Goal: Complete application form: Complete application form

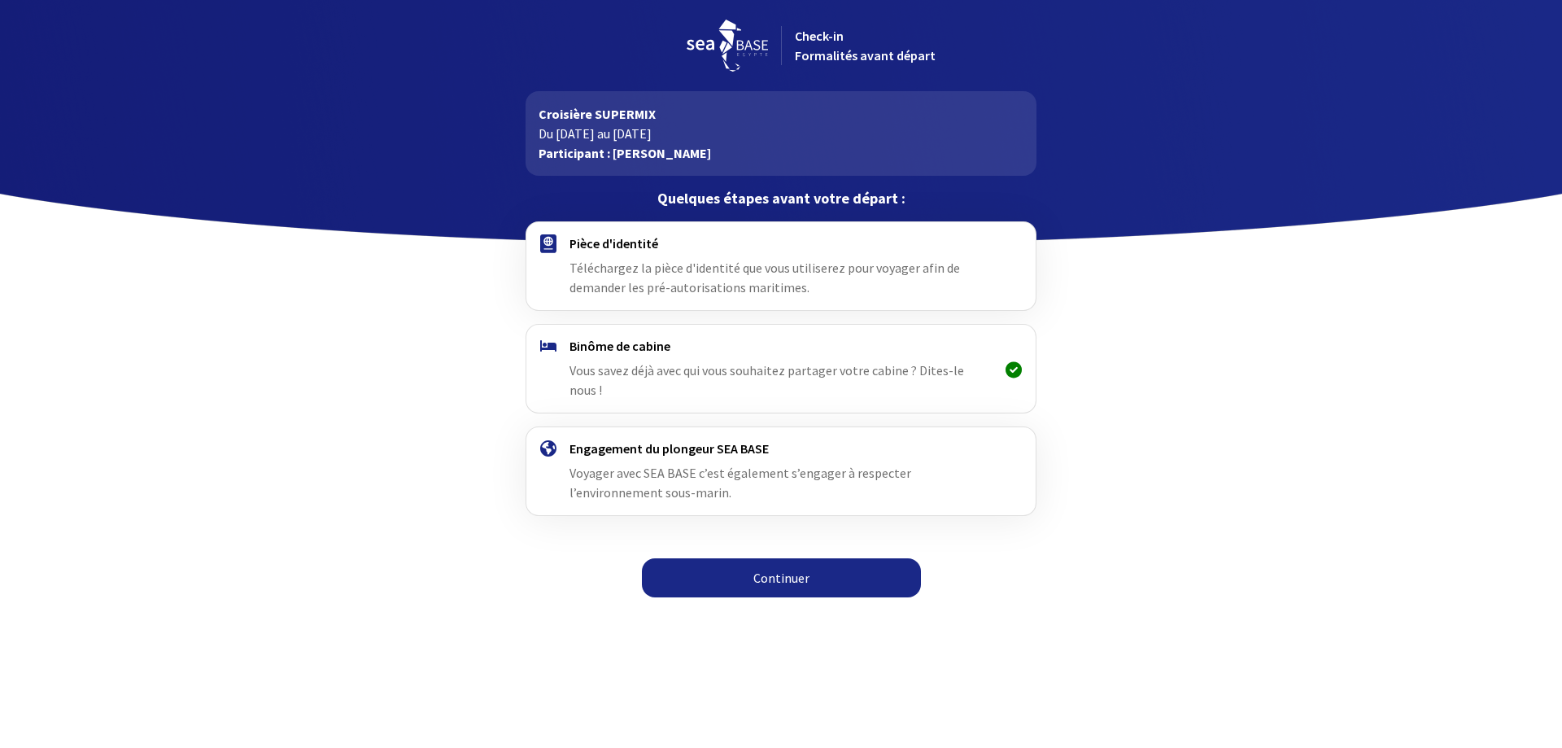
click at [689, 290] on span "Téléchargez la pièce d'identité que vous utiliserez pour voyager afin de demand…" at bounding box center [765, 278] width 391 height 36
click at [665, 275] on span "Téléchargez la pièce d'identité que vous utiliserez pour voyager afin de demand…" at bounding box center [765, 278] width 391 height 36
click at [810, 558] on link "Continuer" at bounding box center [781, 577] width 279 height 39
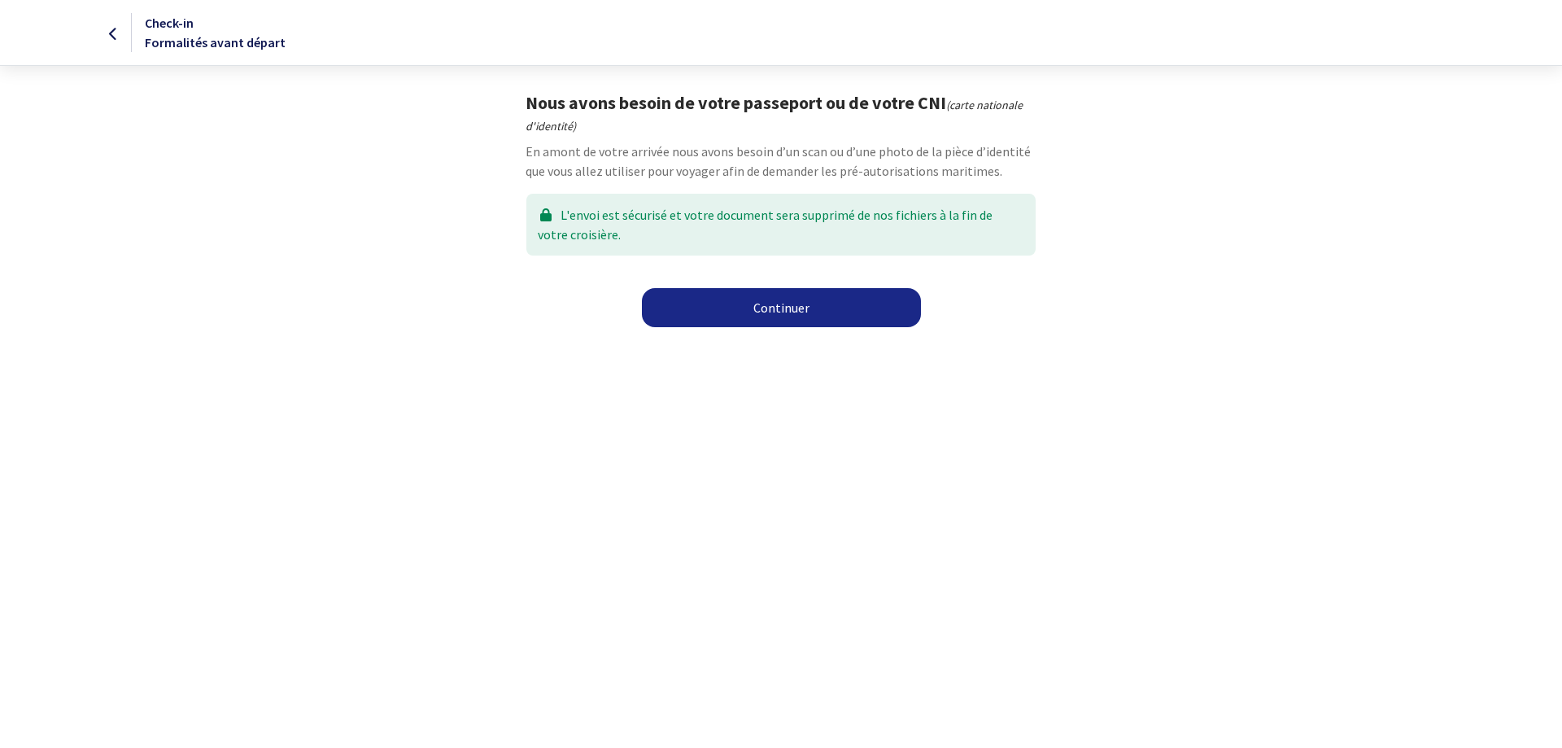
click at [827, 305] on link "Continuer" at bounding box center [781, 307] width 279 height 39
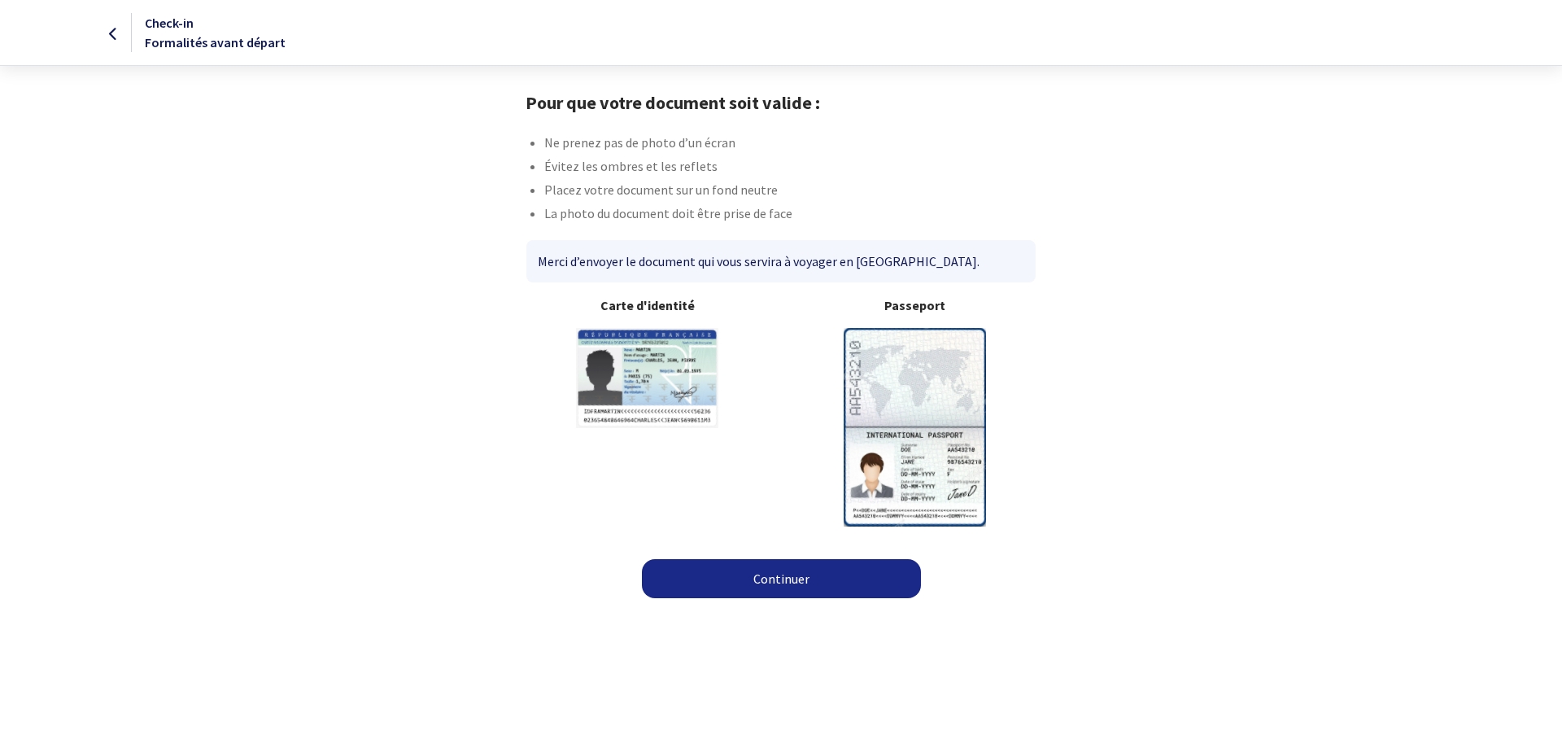
click at [942, 391] on img at bounding box center [915, 427] width 142 height 198
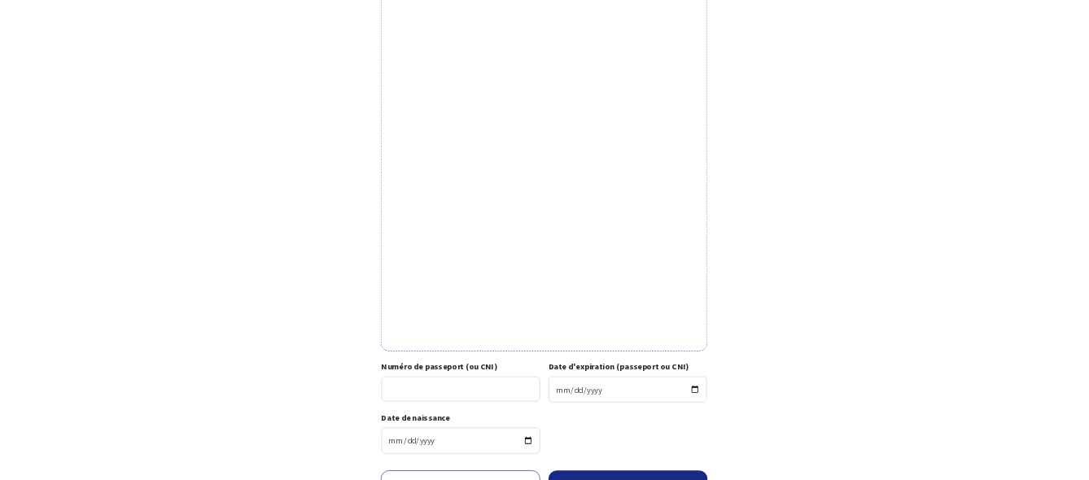
scroll to position [350, 0]
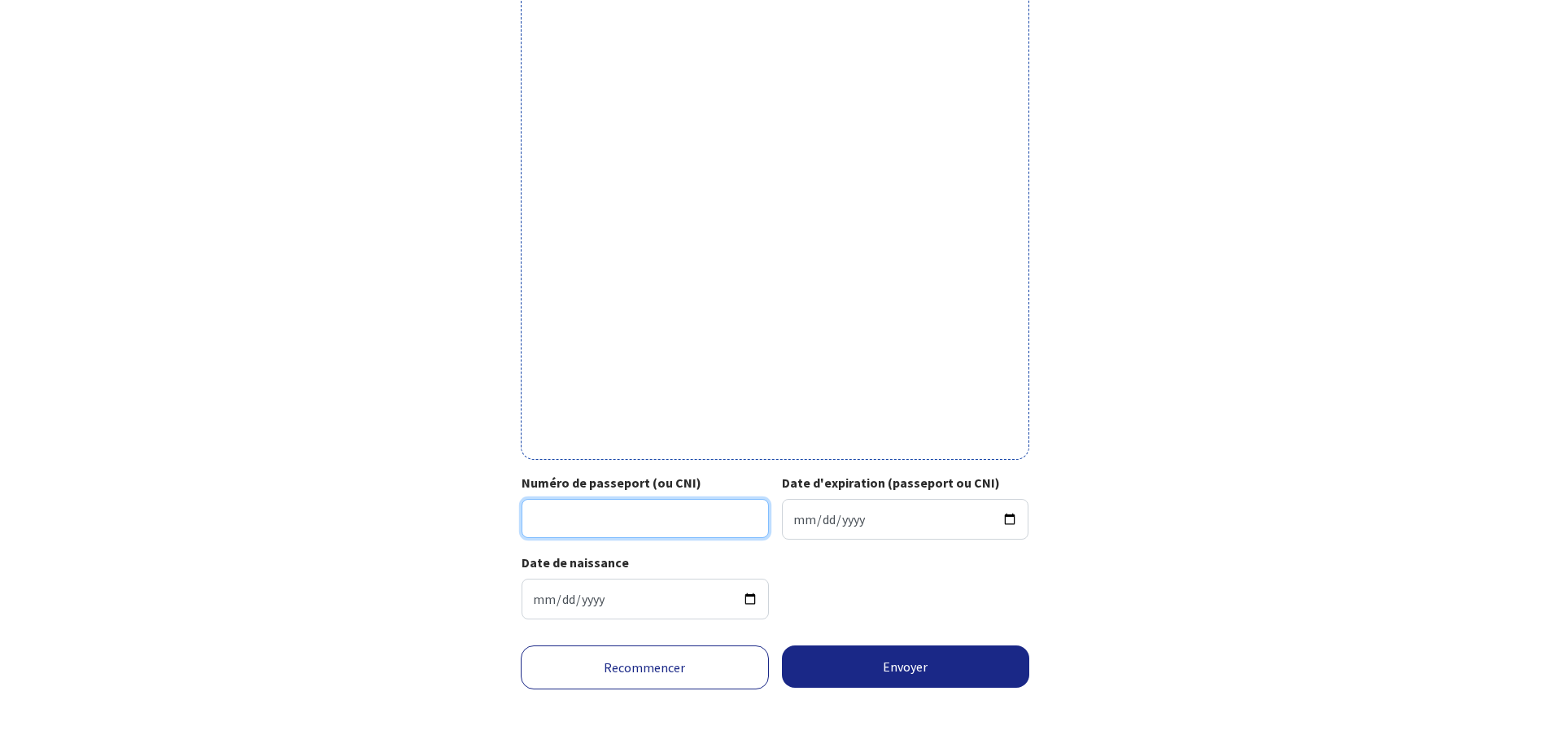
click at [691, 532] on input "Numéro de passeport (ou CNI)" at bounding box center [645, 518] width 247 height 39
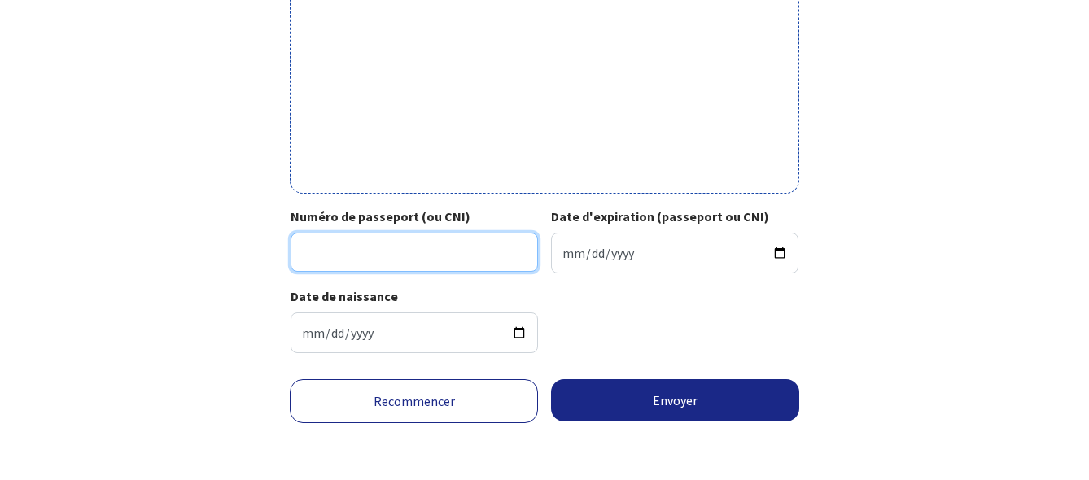
scroll to position [618, 0]
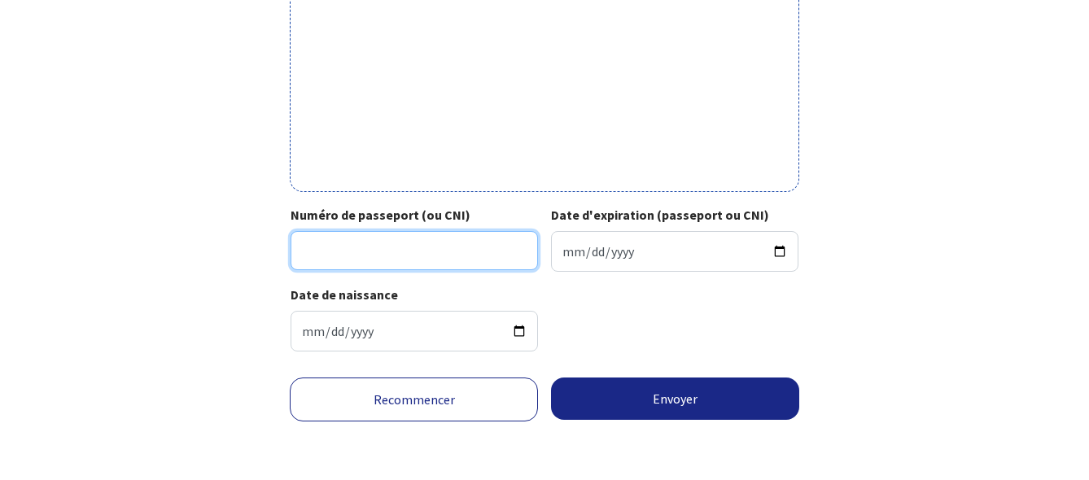
paste input "20DH66416"
type input "20DH66416"
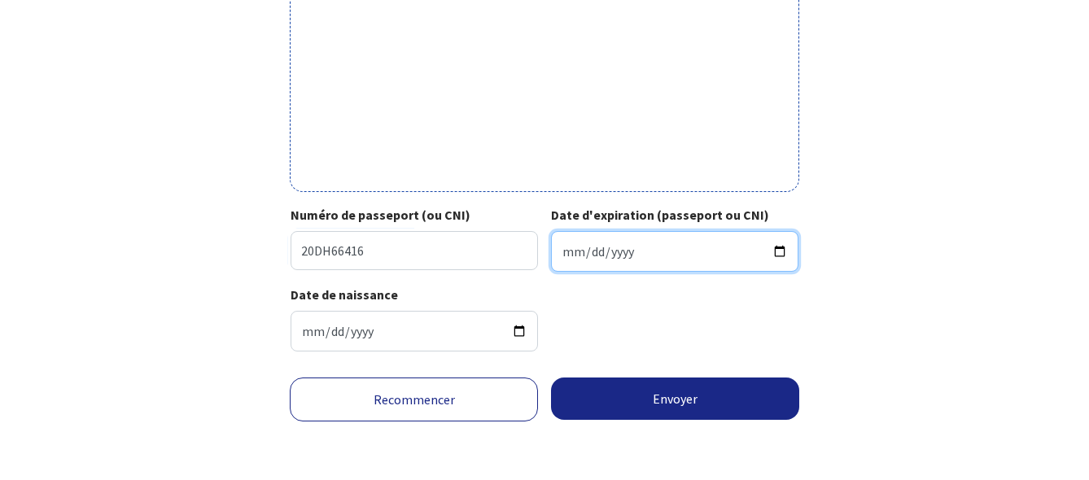
click at [578, 234] on input "Date d'expiration (passeport ou CNI)" at bounding box center [674, 251] width 247 height 41
click at [576, 254] on input "Date d'expiration (passeport ou CNI)" at bounding box center [674, 251] width 247 height 41
click at [566, 250] on input "Date d'expiration (passeport ou CNI)" at bounding box center [674, 251] width 247 height 41
type input "2030-09-07"
click at [649, 334] on div "Date de naissance 1986-10-20" at bounding box center [543, 325] width 507 height 80
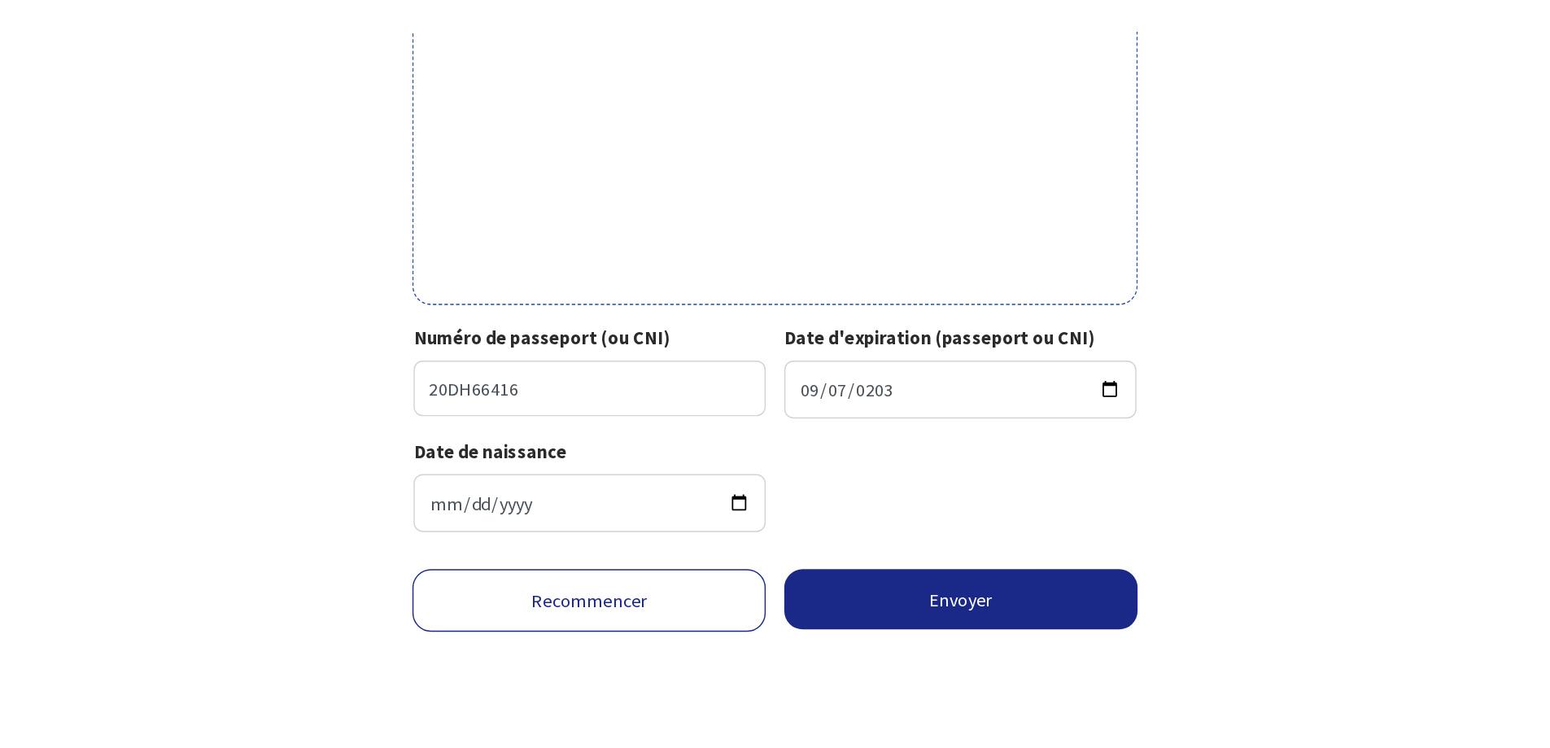
scroll to position [350, 0]
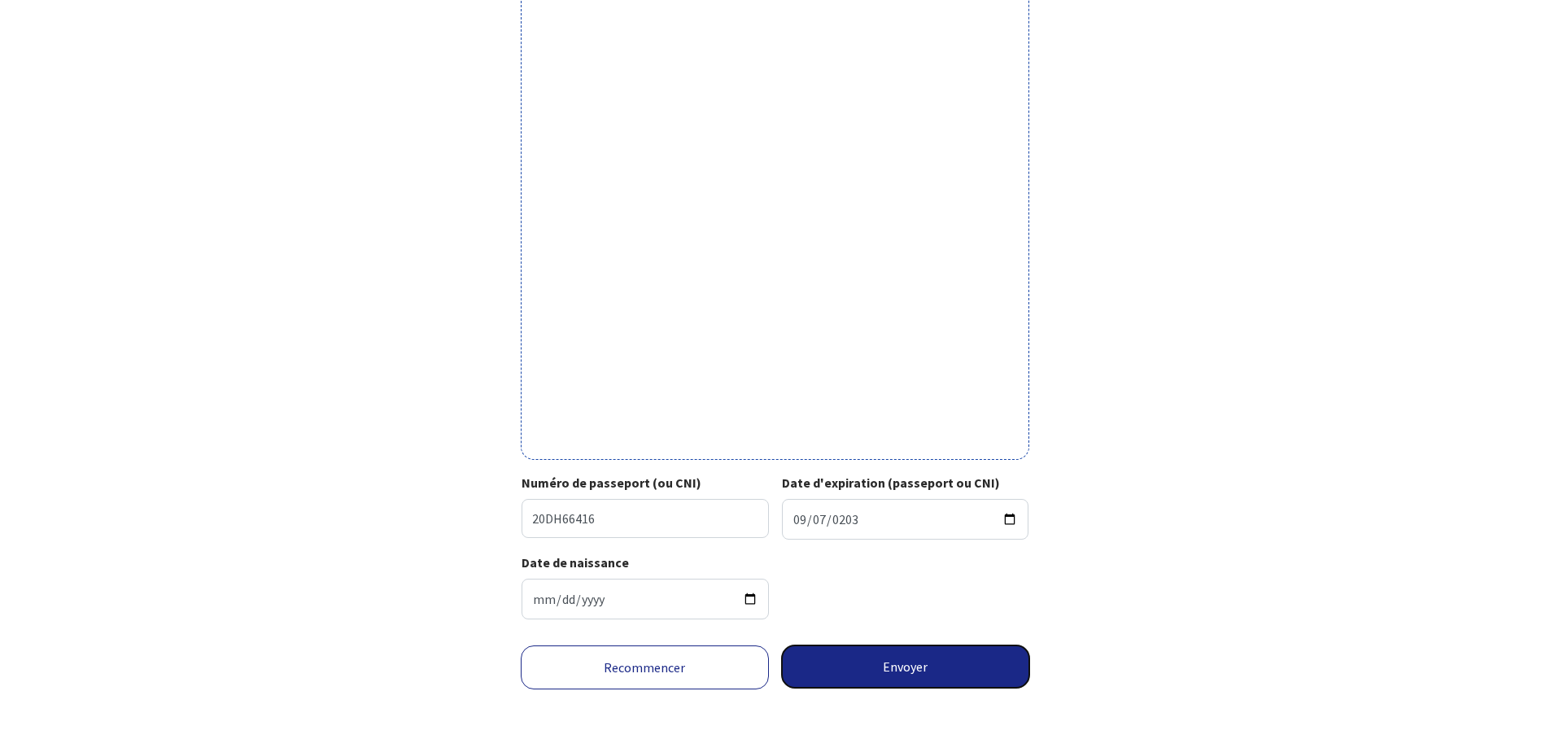
click at [883, 665] on button "Envoyer" at bounding box center [906, 666] width 248 height 42
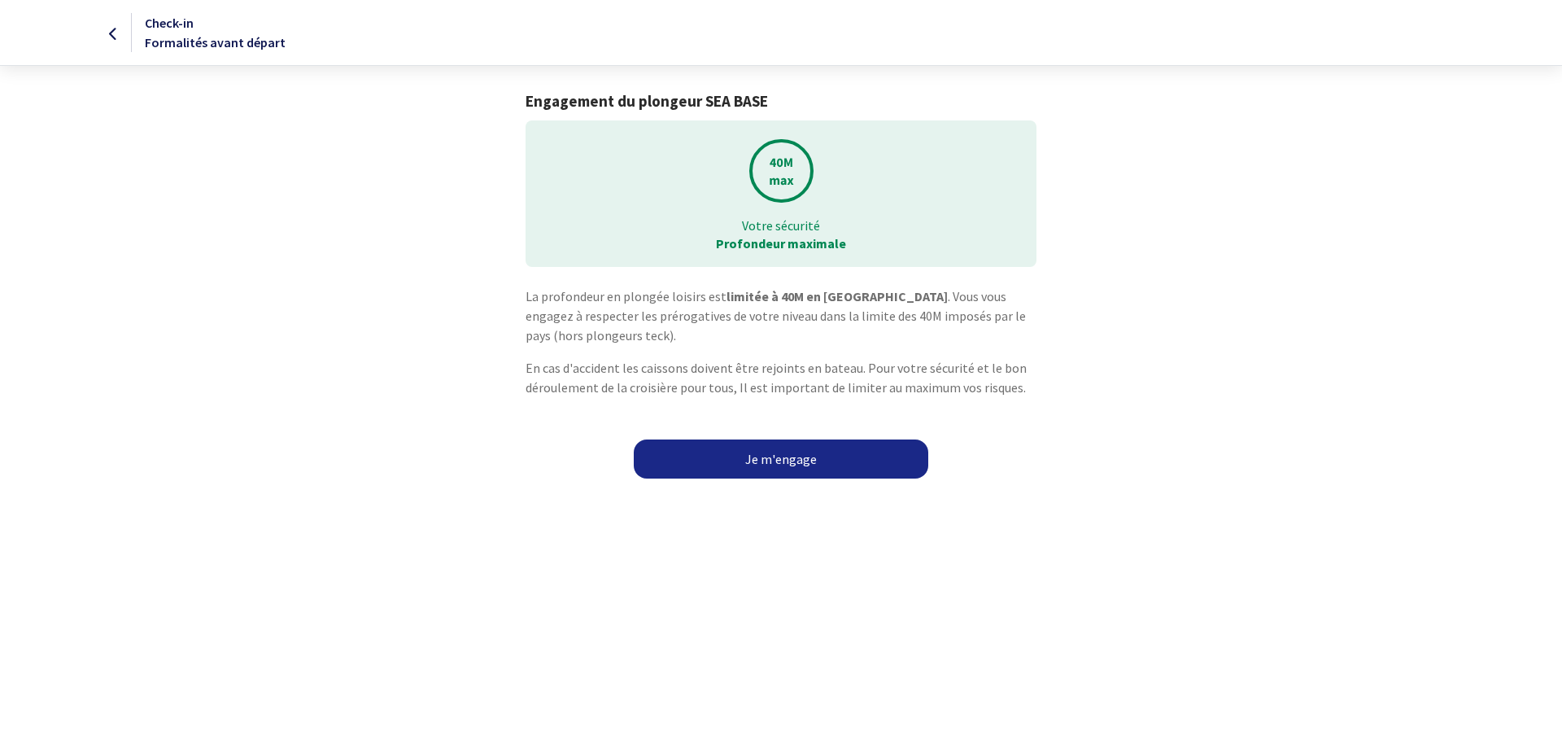
click at [806, 466] on link "Je m'engage" at bounding box center [781, 458] width 295 height 39
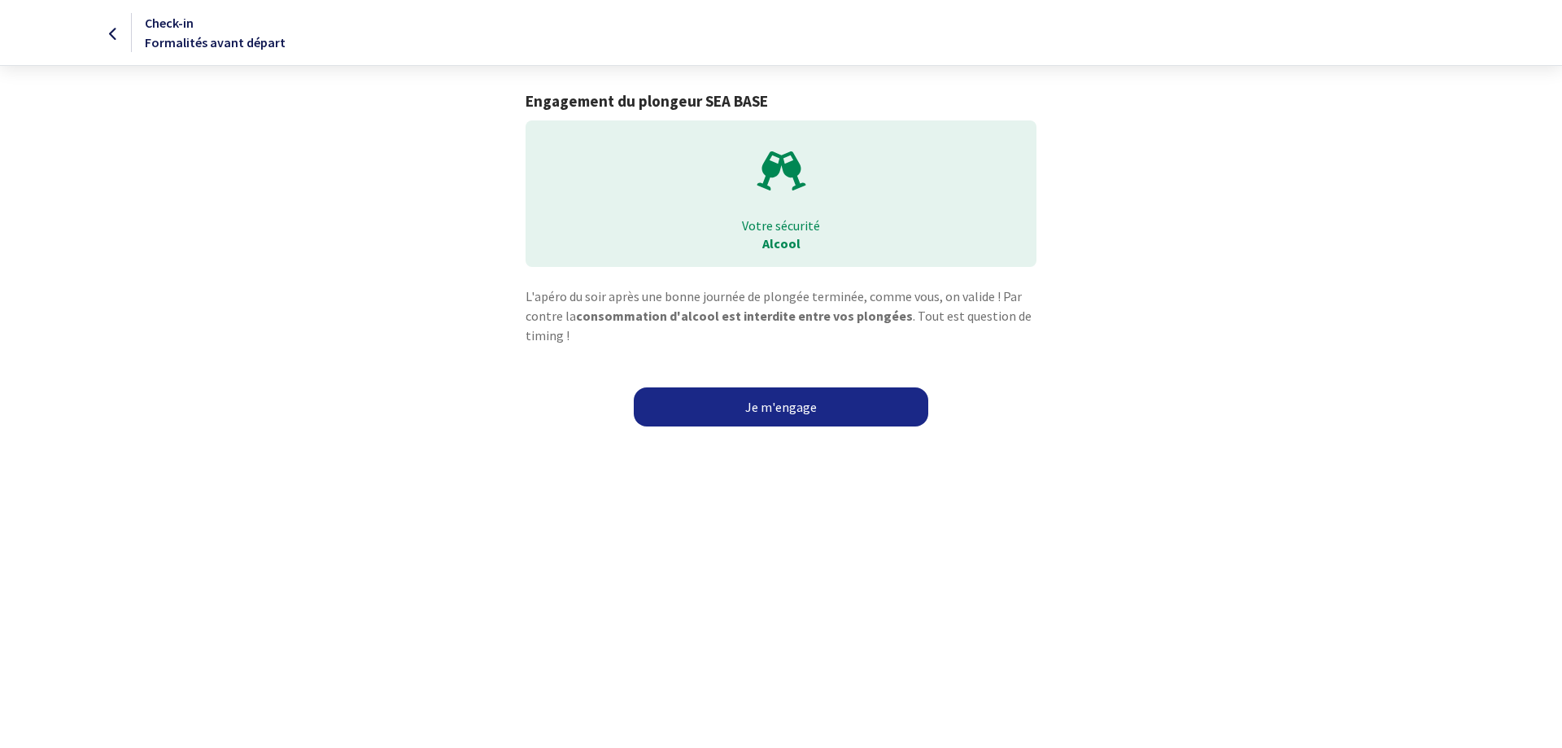
click at [854, 407] on link "Je m'engage" at bounding box center [781, 406] width 295 height 39
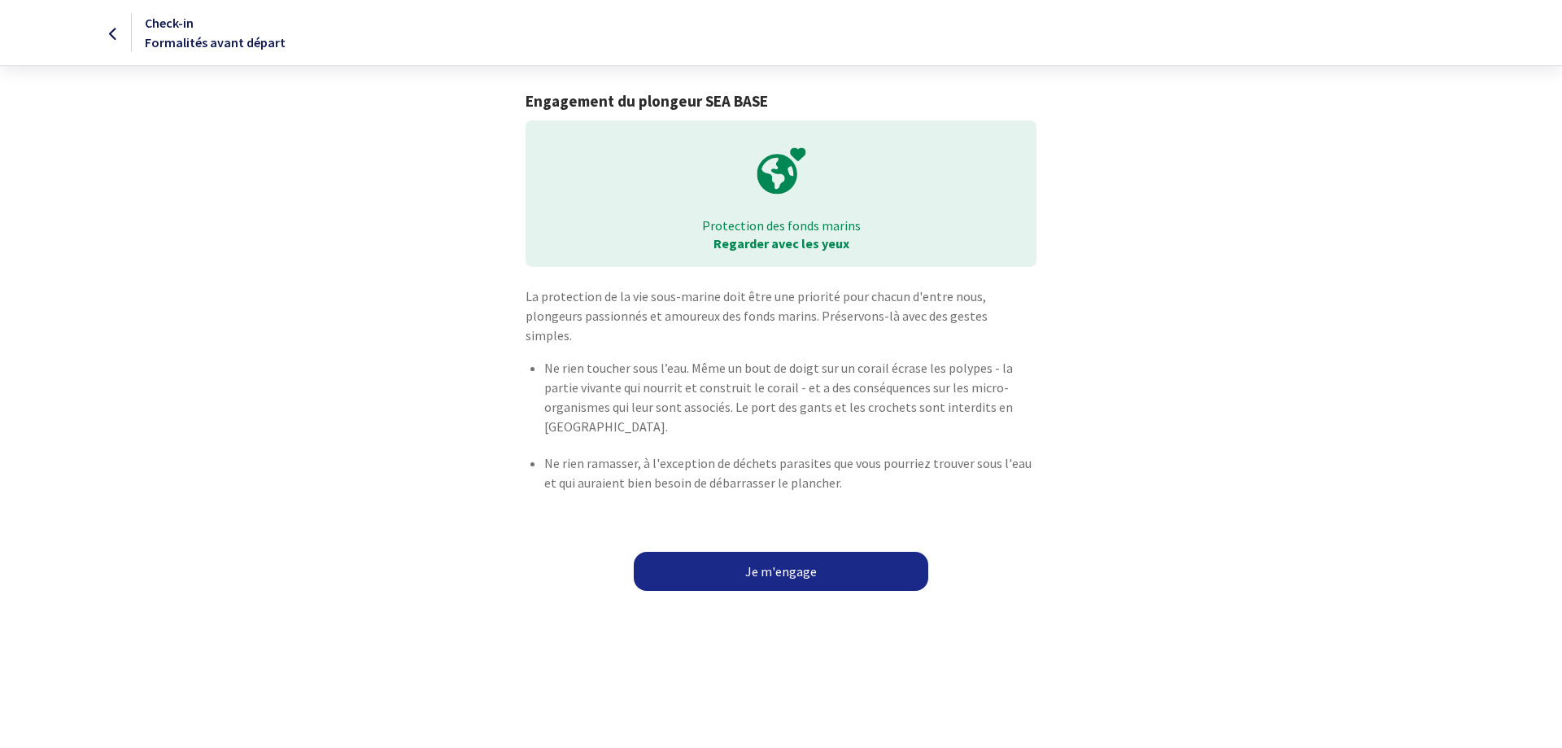
click at [863, 552] on link "Je m'engage" at bounding box center [781, 571] width 295 height 39
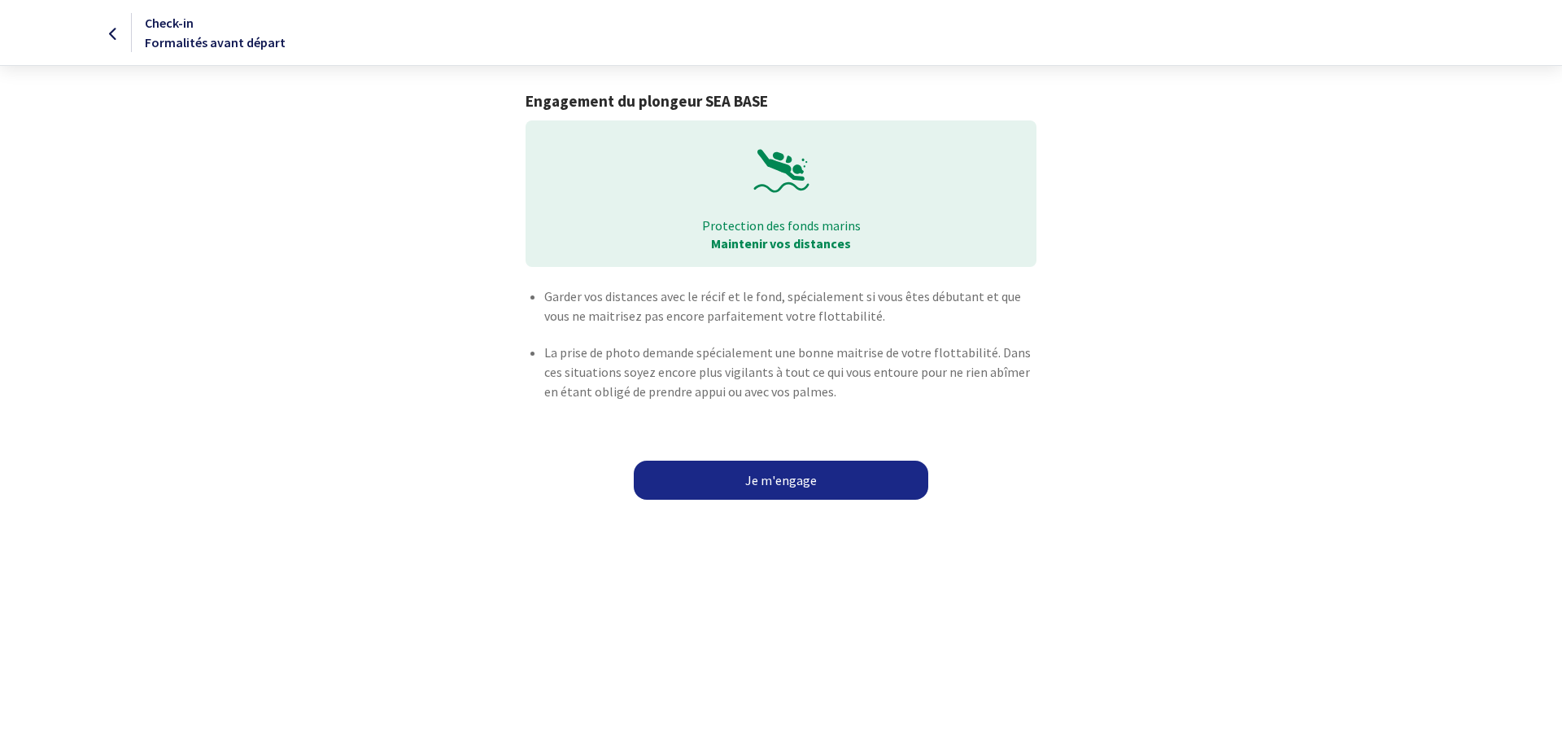
click at [871, 471] on link "Je m'engage" at bounding box center [781, 480] width 295 height 39
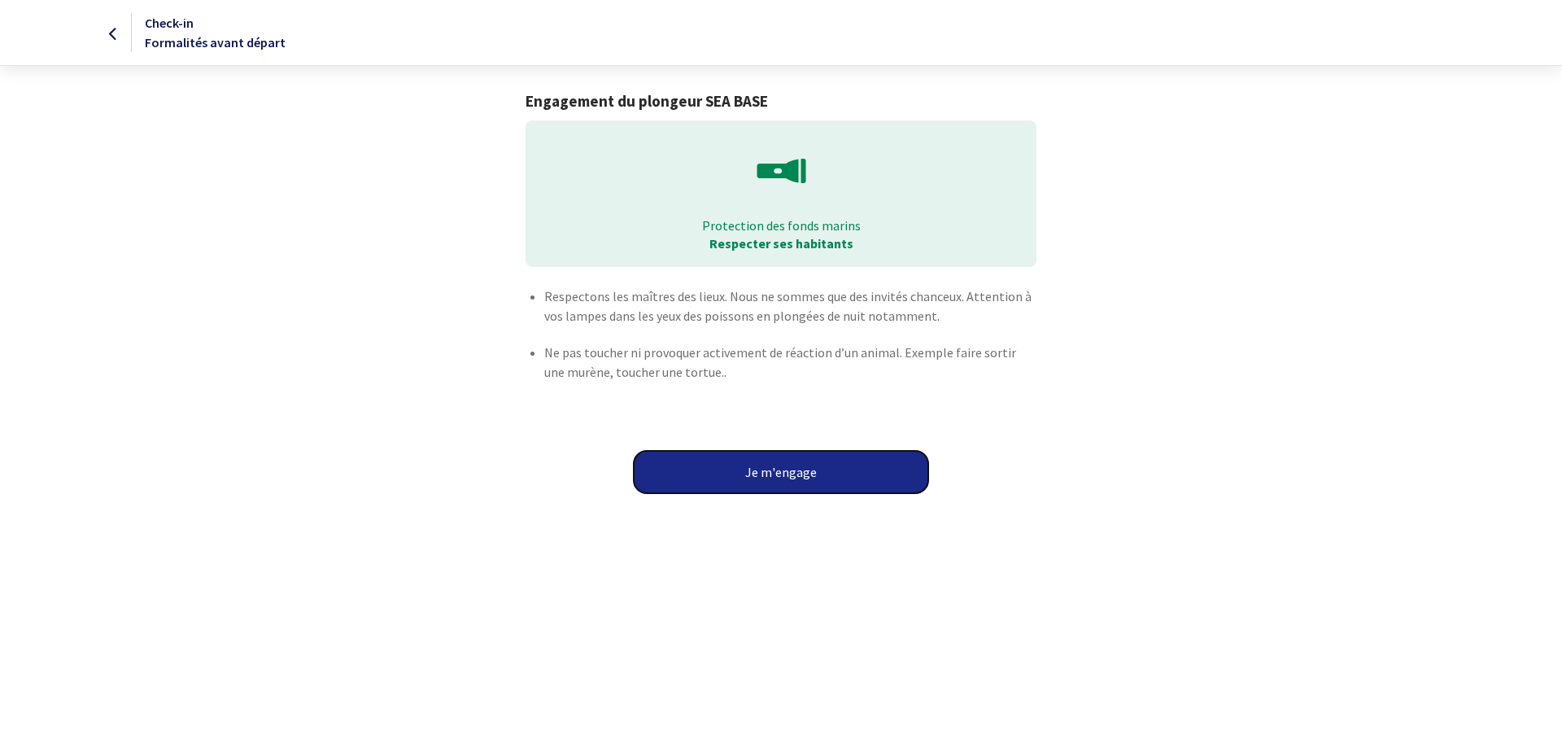
click at [890, 458] on button "Je m'engage" at bounding box center [781, 472] width 295 height 42
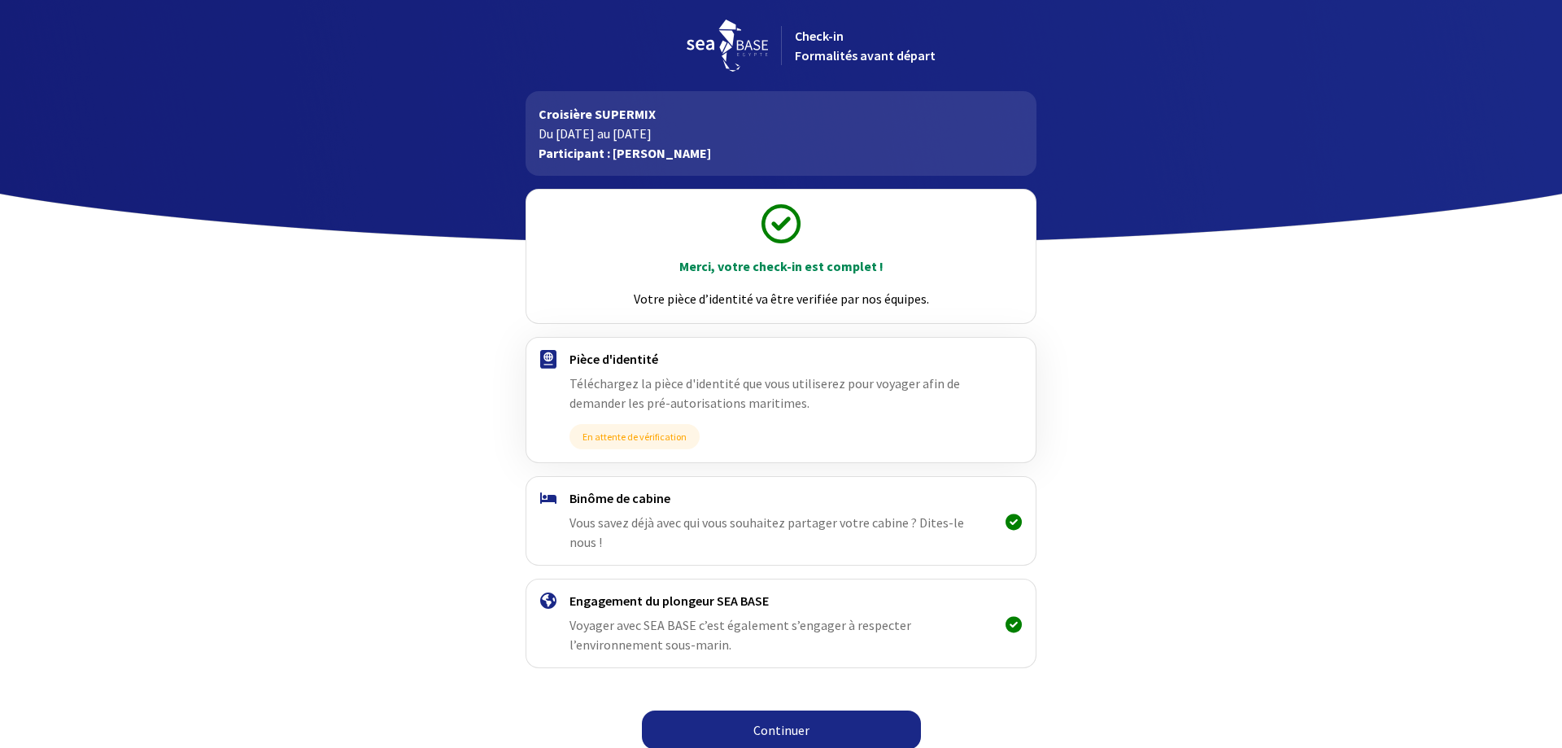
click at [832, 710] on link "Continuer" at bounding box center [781, 729] width 279 height 39
click at [802, 710] on link "Continuer" at bounding box center [781, 729] width 279 height 39
click at [709, 710] on link "Continuer" at bounding box center [781, 729] width 279 height 39
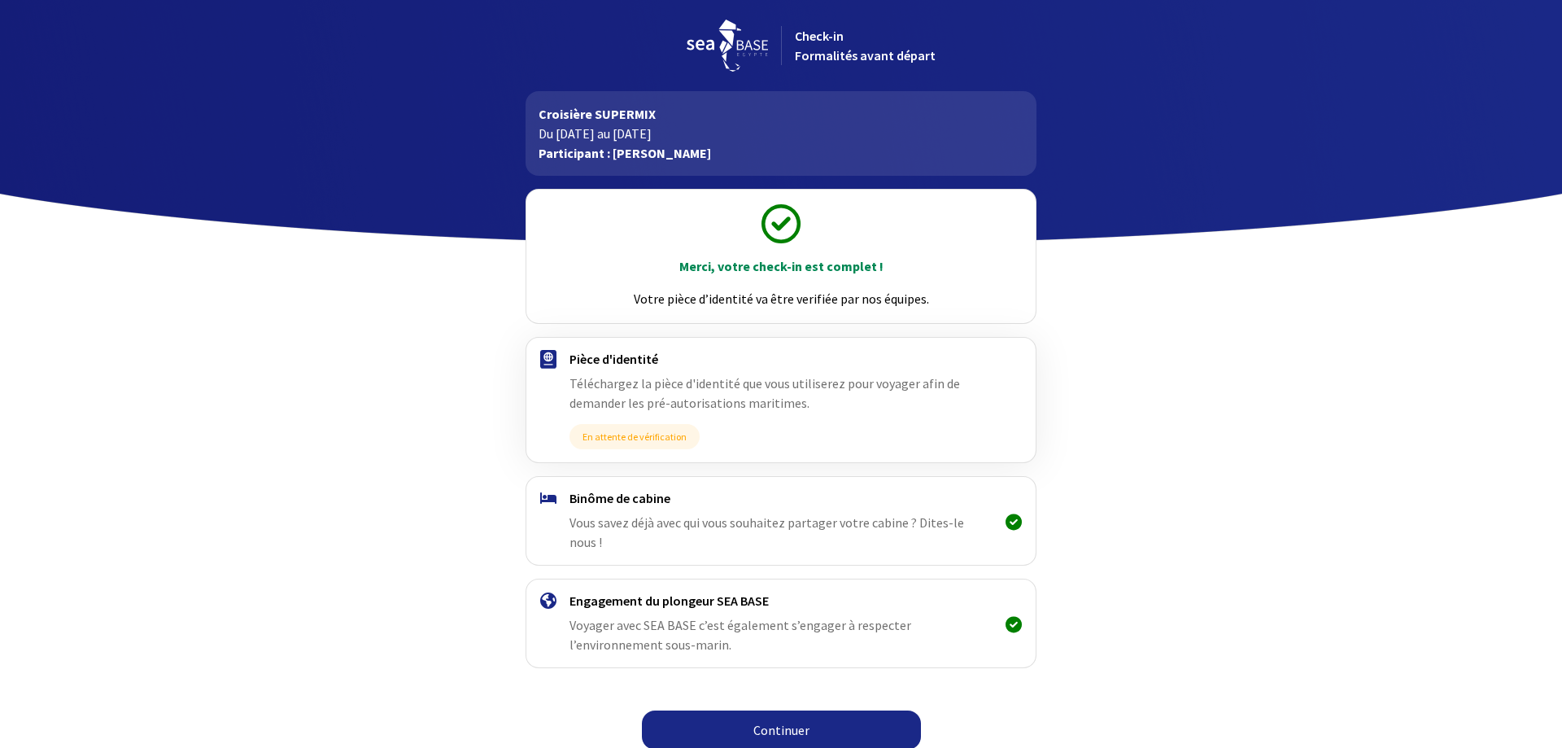
click at [709, 710] on link "Continuer" at bounding box center [781, 729] width 279 height 39
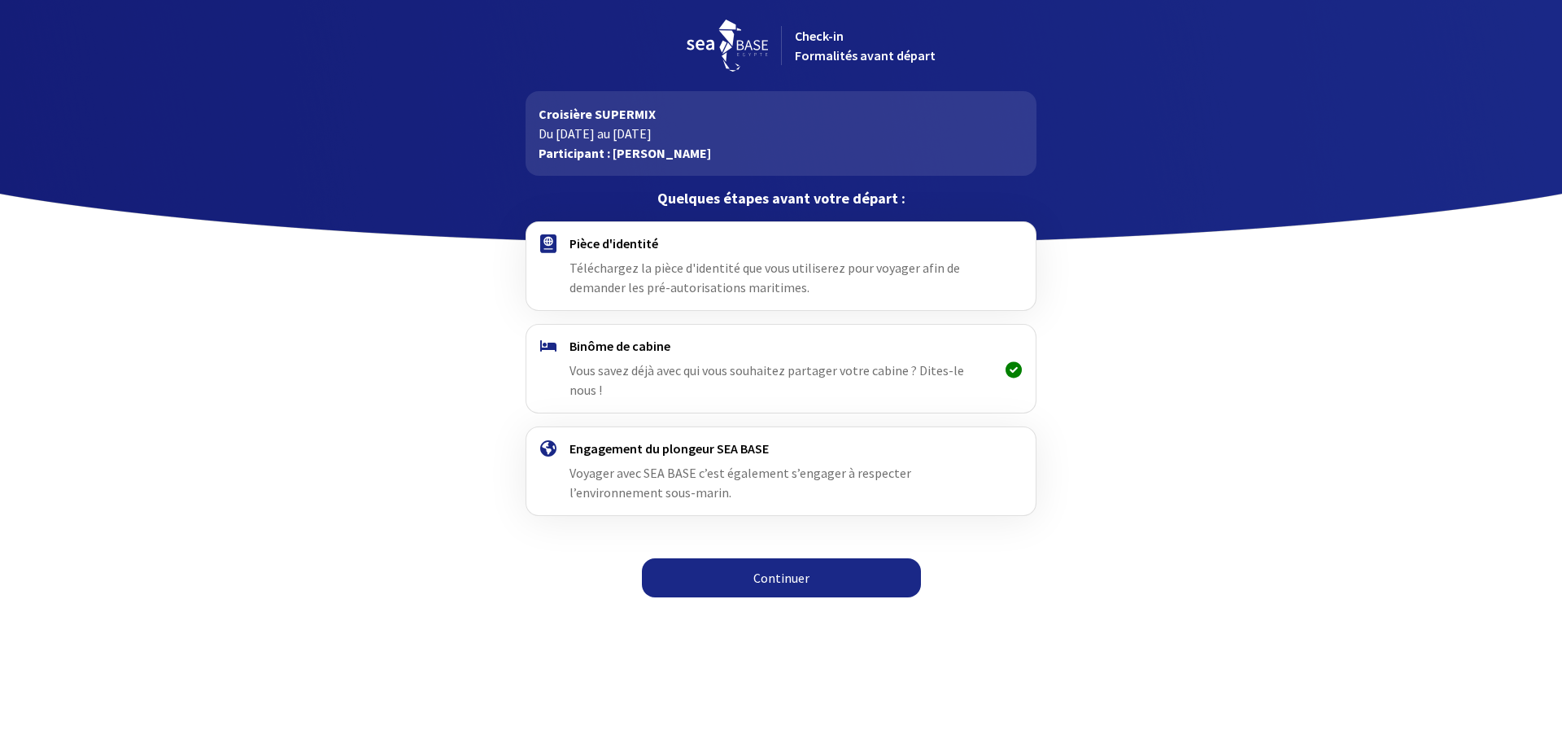
click at [879, 268] on span "Téléchargez la pièce d'identité que vous utiliserez pour voyager afin de demand…" at bounding box center [765, 278] width 391 height 36
click at [784, 569] on link "Continuer" at bounding box center [781, 577] width 279 height 39
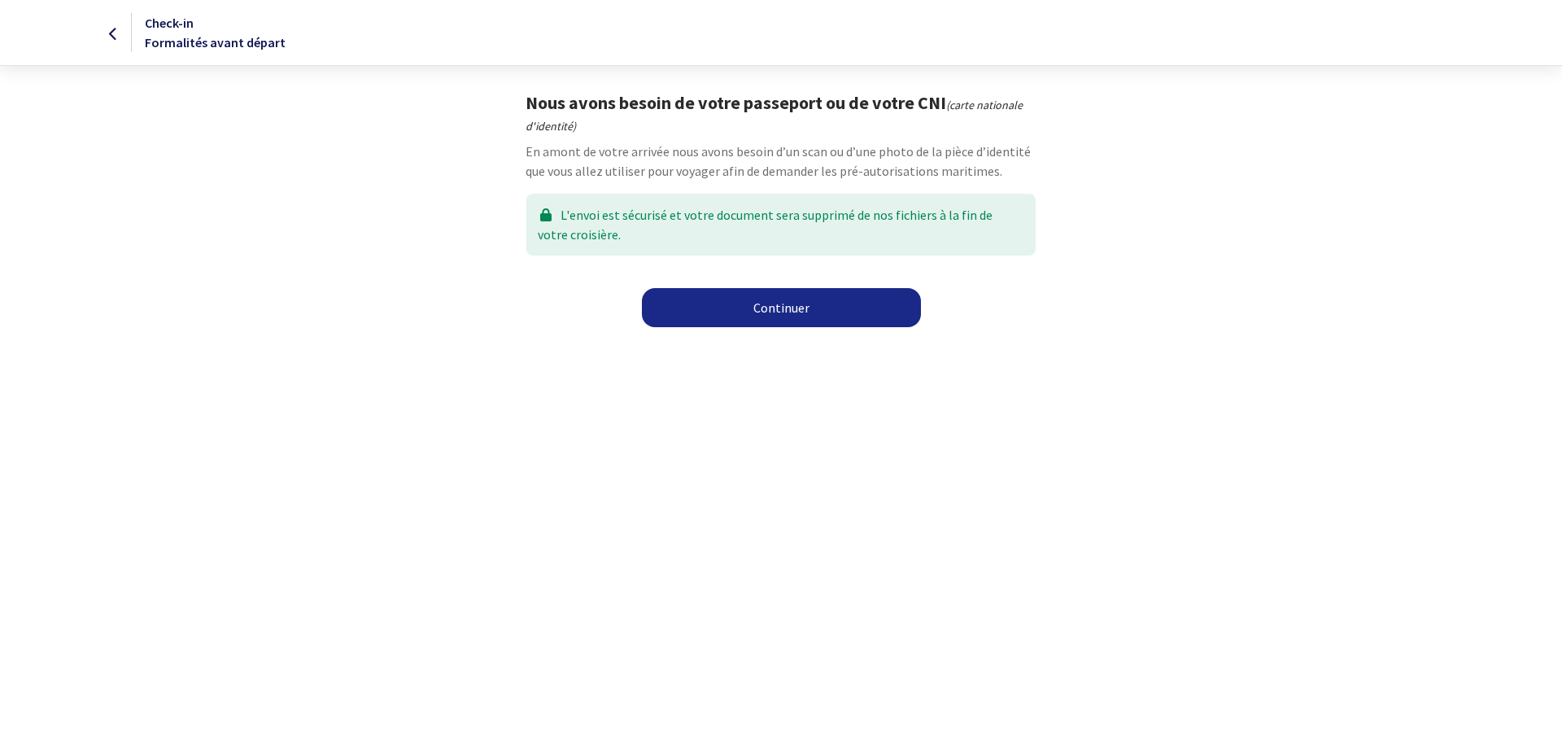
click at [774, 314] on link "Continuer" at bounding box center [781, 307] width 279 height 39
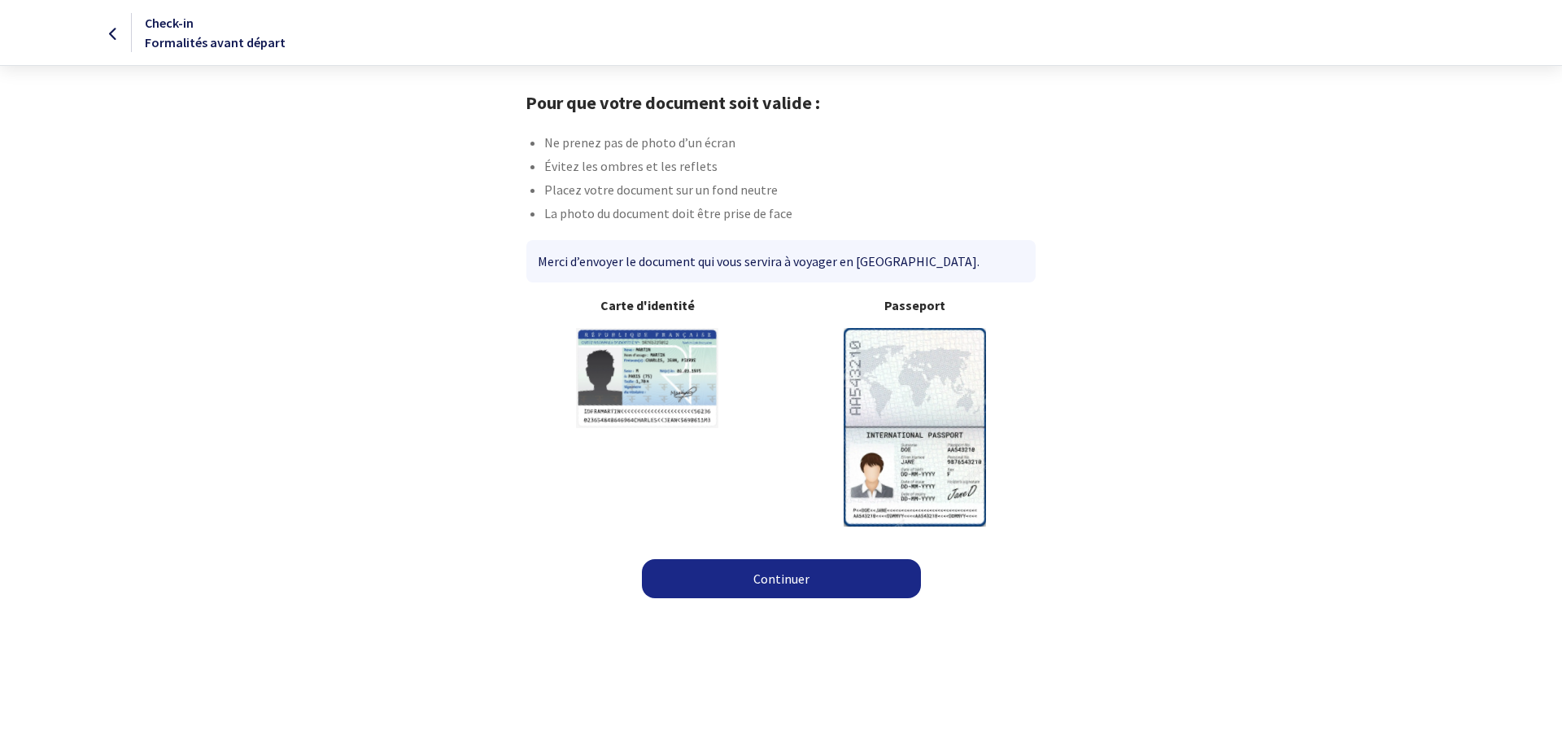
click at [907, 340] on img at bounding box center [915, 427] width 142 height 198
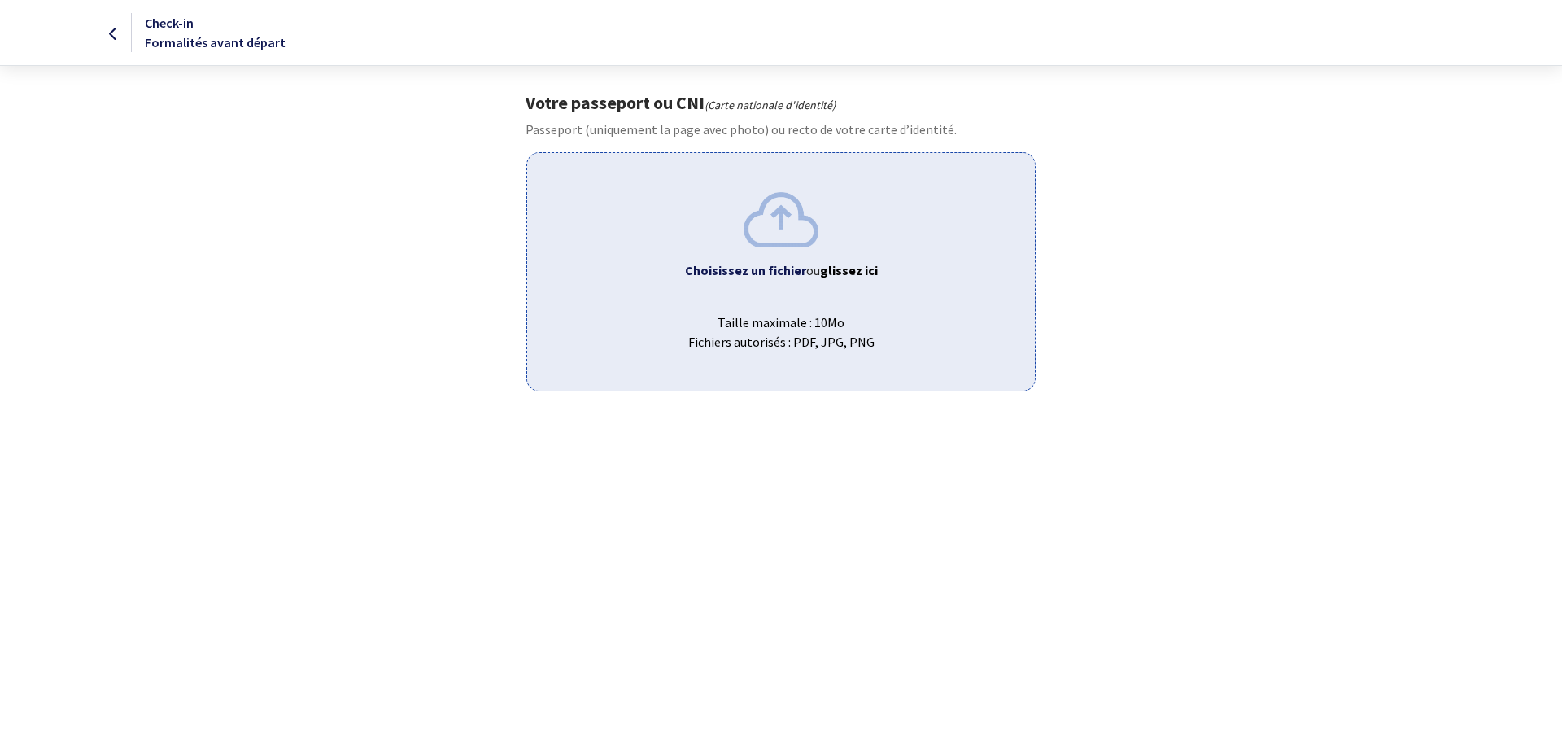
click at [783, 266] on b "Choisissez un fichier" at bounding box center [745, 270] width 121 height 16
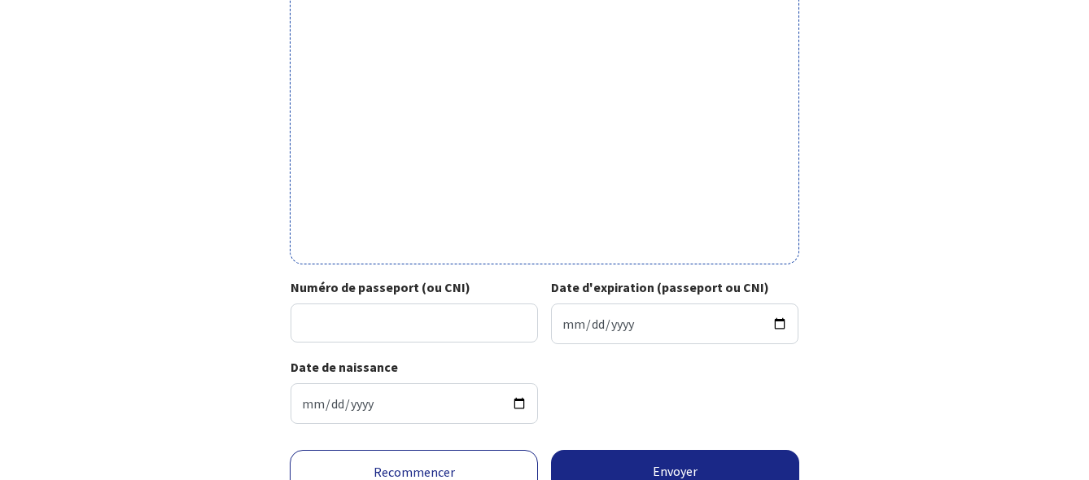
scroll to position [618, 0]
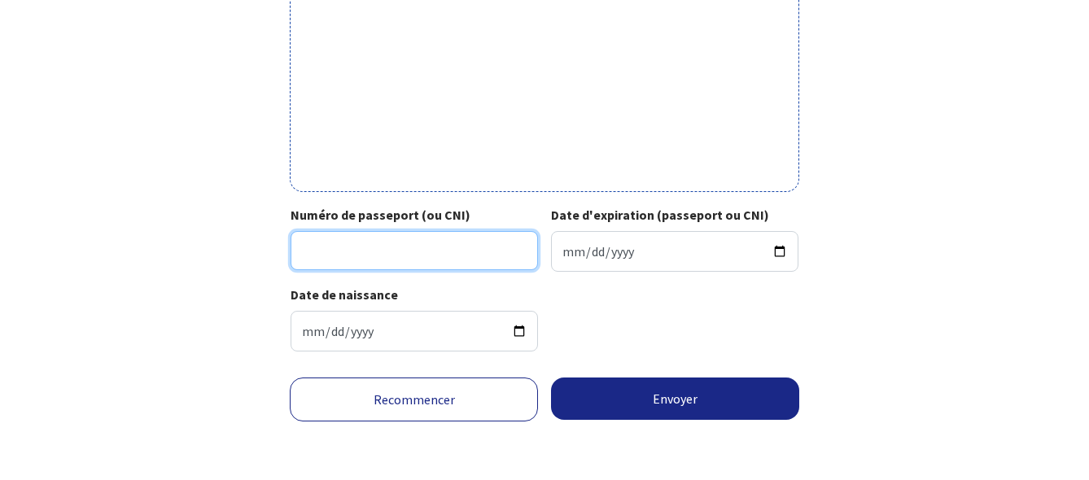
click at [449, 241] on input "Numéro de passeport (ou CNI)" at bounding box center [413, 250] width 247 height 39
type input "1"
type input "25CI96197"
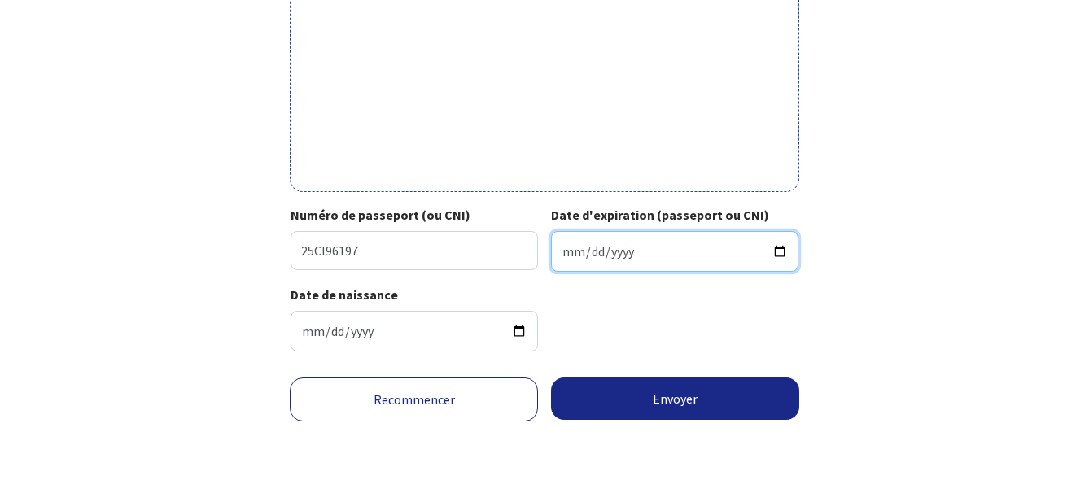
click at [573, 251] on input "Date d'expiration (passeport ou CNI)" at bounding box center [674, 251] width 247 height 41
type input "[DATE]"
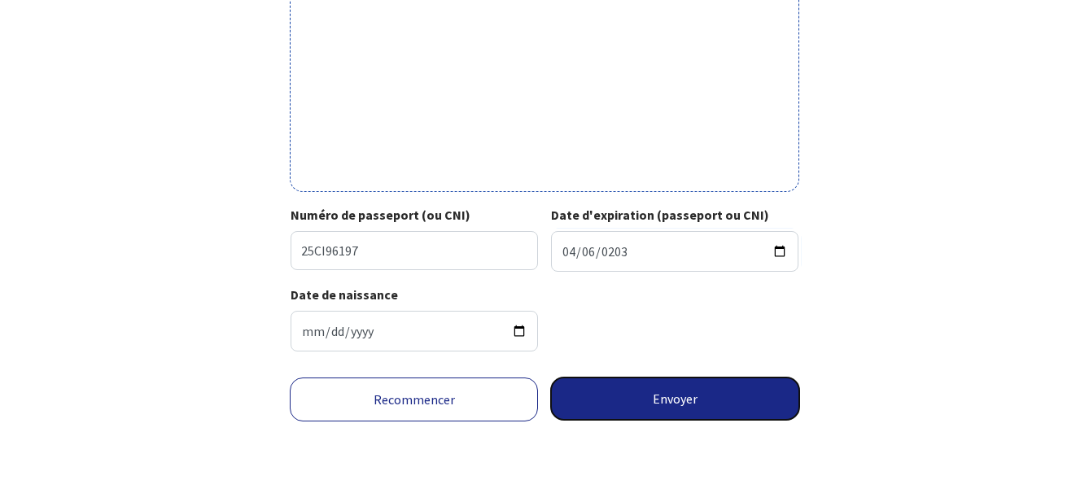
click at [668, 391] on button "Envoyer" at bounding box center [675, 399] width 248 height 42
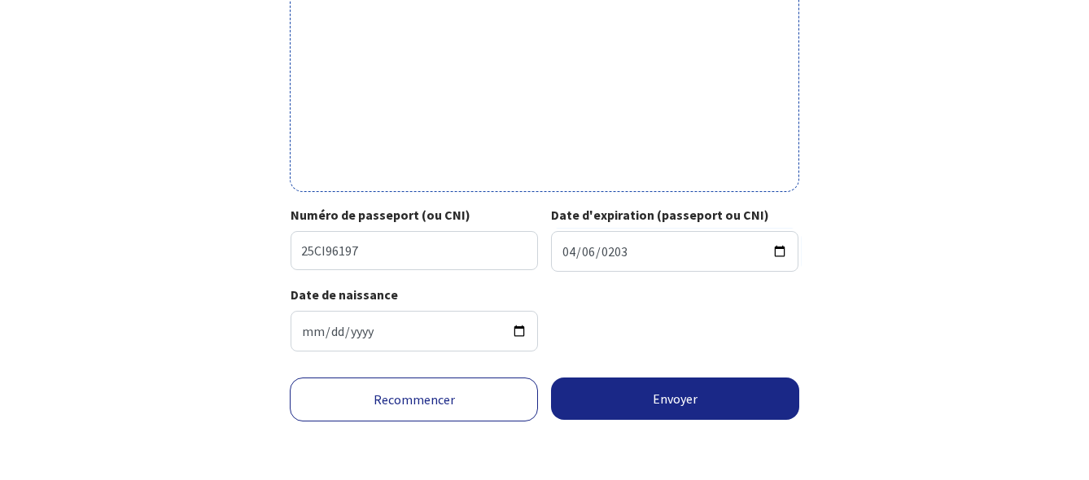
scroll to position [593, 0]
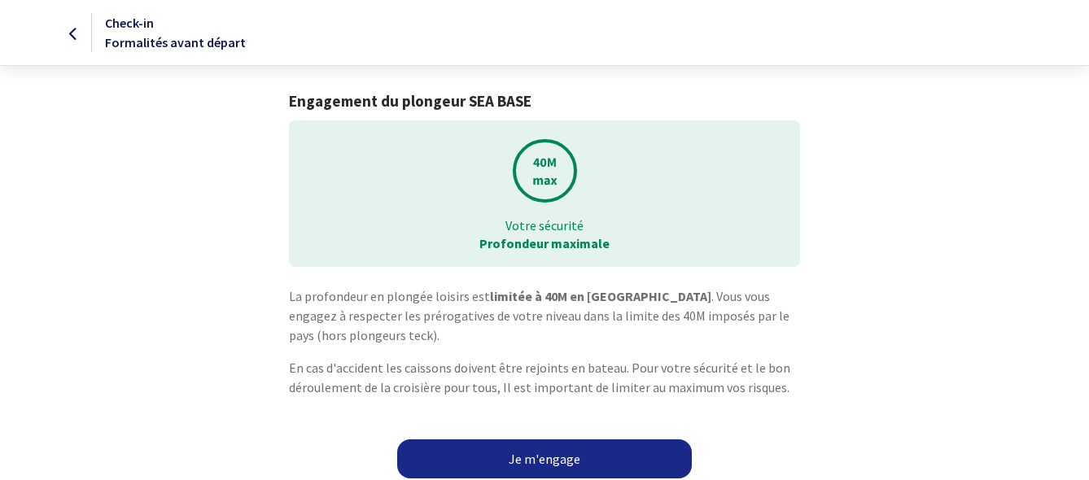
scroll to position [8, 0]
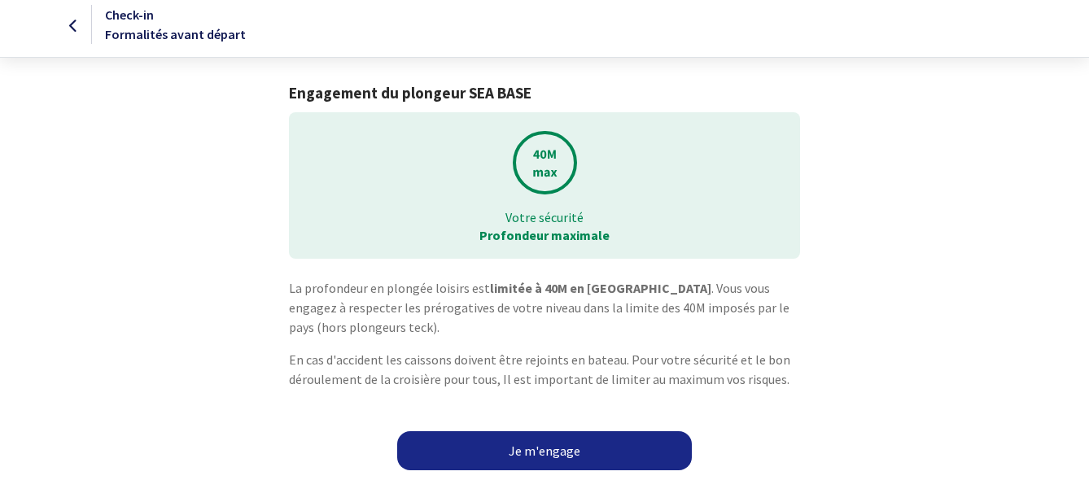
click at [530, 452] on link "Je m'engage" at bounding box center [544, 450] width 295 height 39
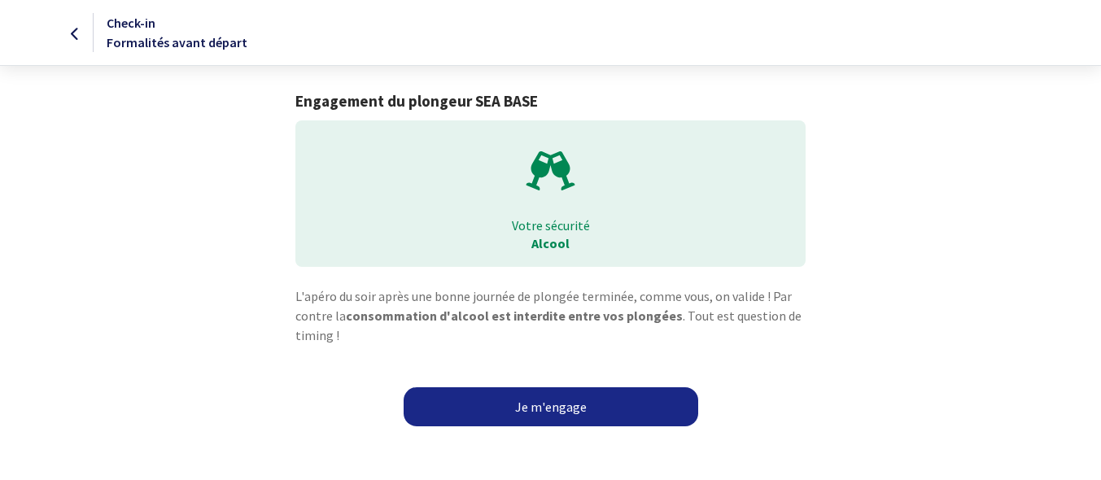
click at [544, 400] on link "Je m'engage" at bounding box center [551, 406] width 295 height 39
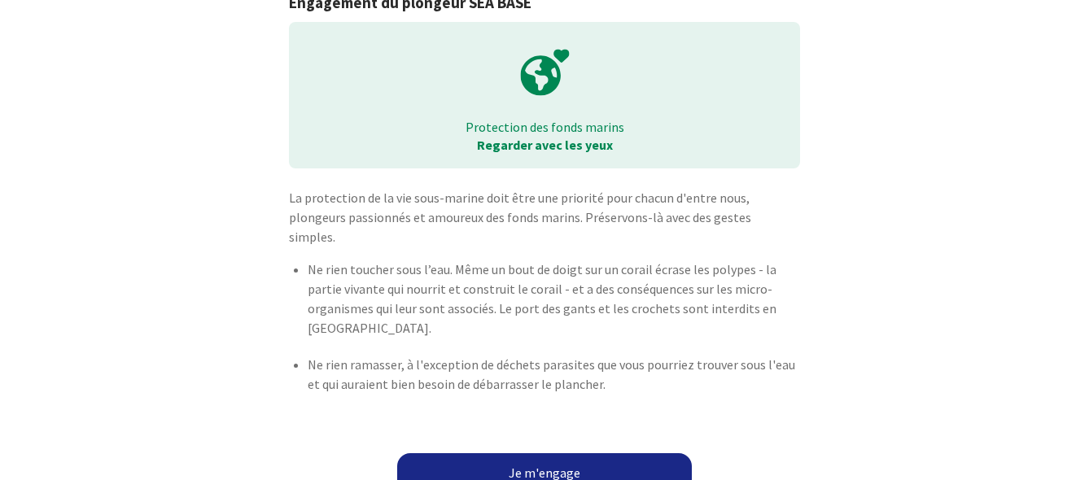
scroll to position [101, 0]
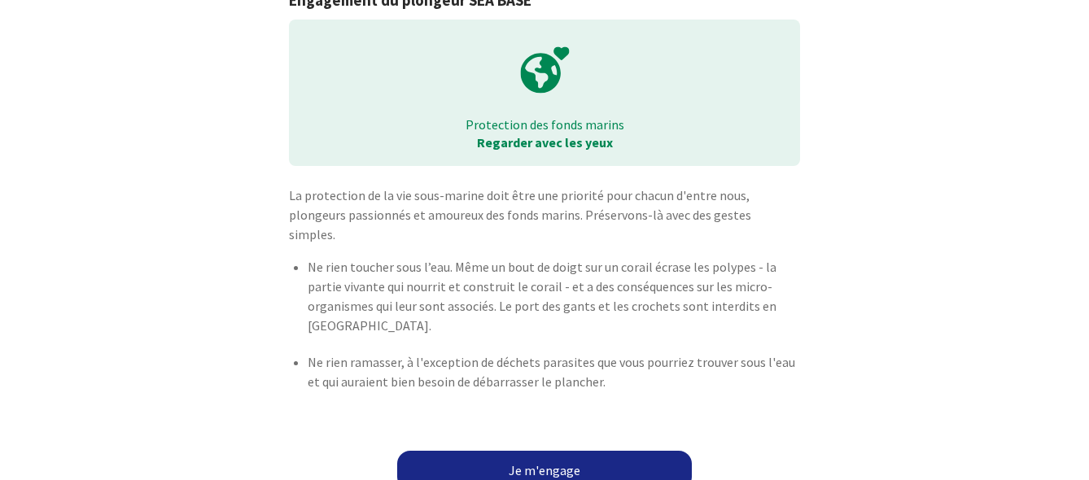
click at [559, 456] on link "Je m'engage" at bounding box center [544, 470] width 295 height 39
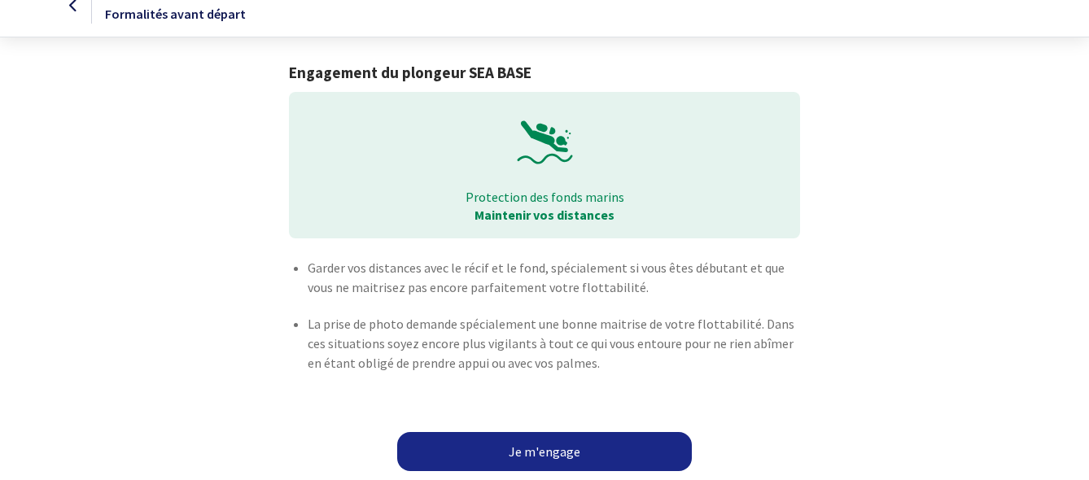
scroll to position [29, 0]
click at [557, 448] on link "Je m'engage" at bounding box center [544, 450] width 295 height 39
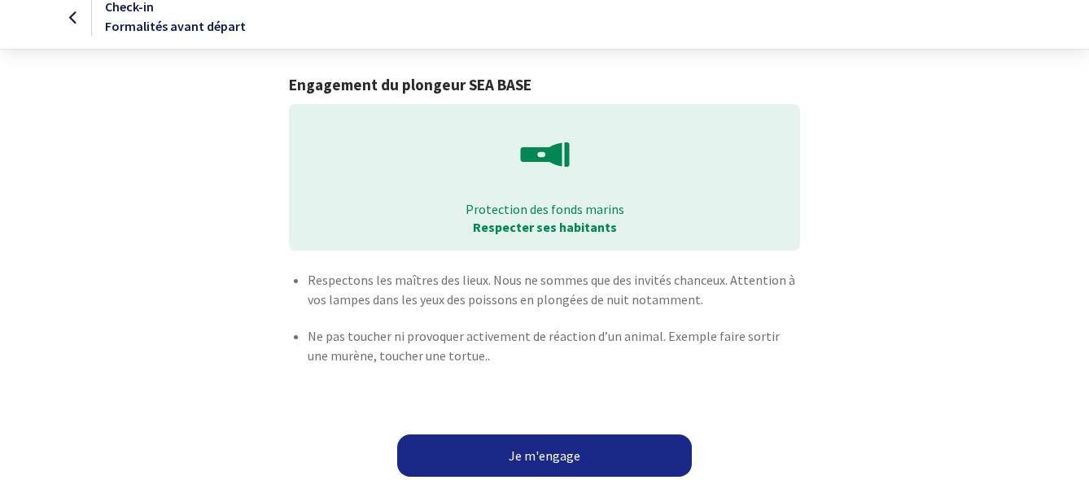
scroll to position [33, 0]
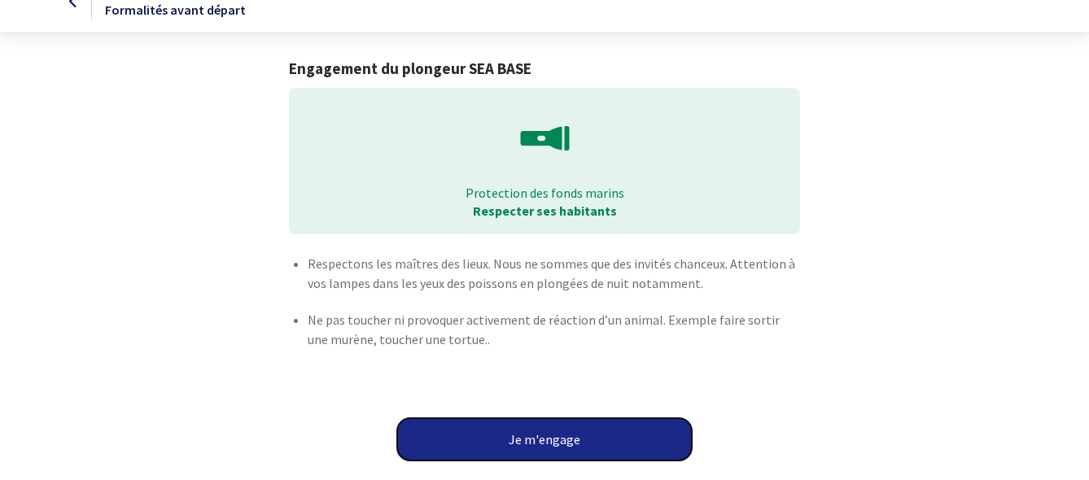
click at [557, 439] on button "Je m'engage" at bounding box center [544, 439] width 295 height 42
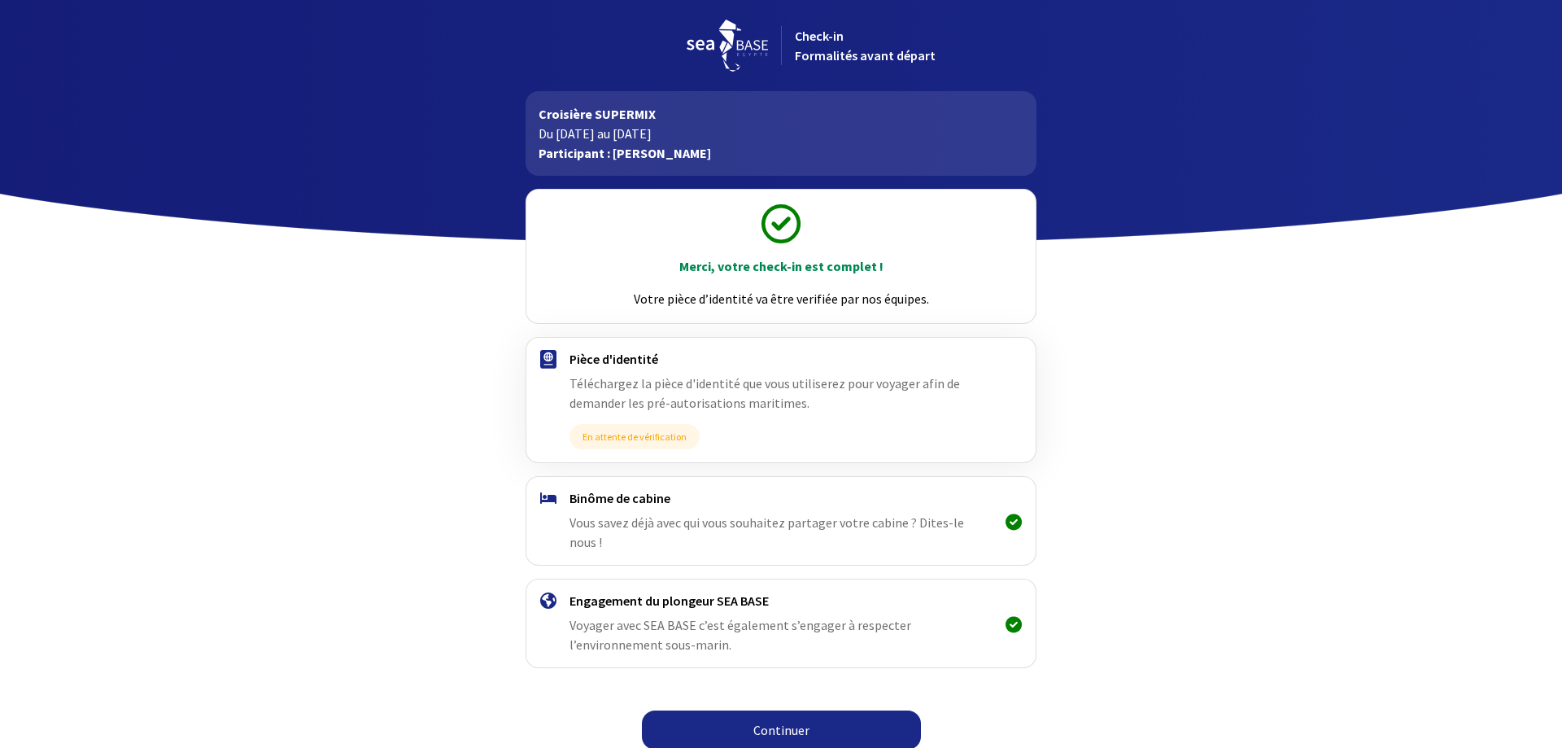
click at [798, 479] on link "Continuer" at bounding box center [781, 729] width 279 height 39
